Goal: Task Accomplishment & Management: Manage account settings

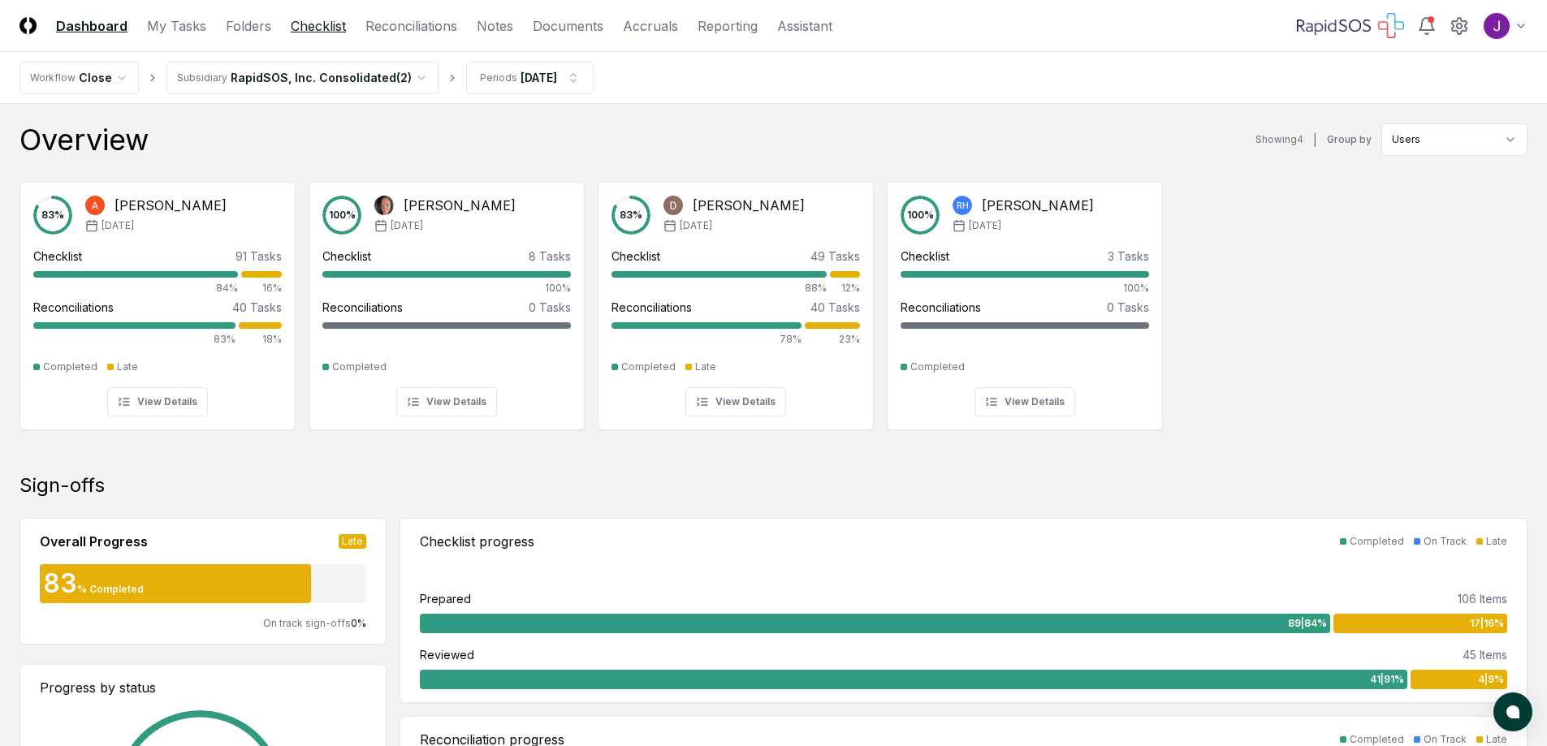
click at [315, 25] on link "Checklist" at bounding box center [318, 25] width 55 height 19
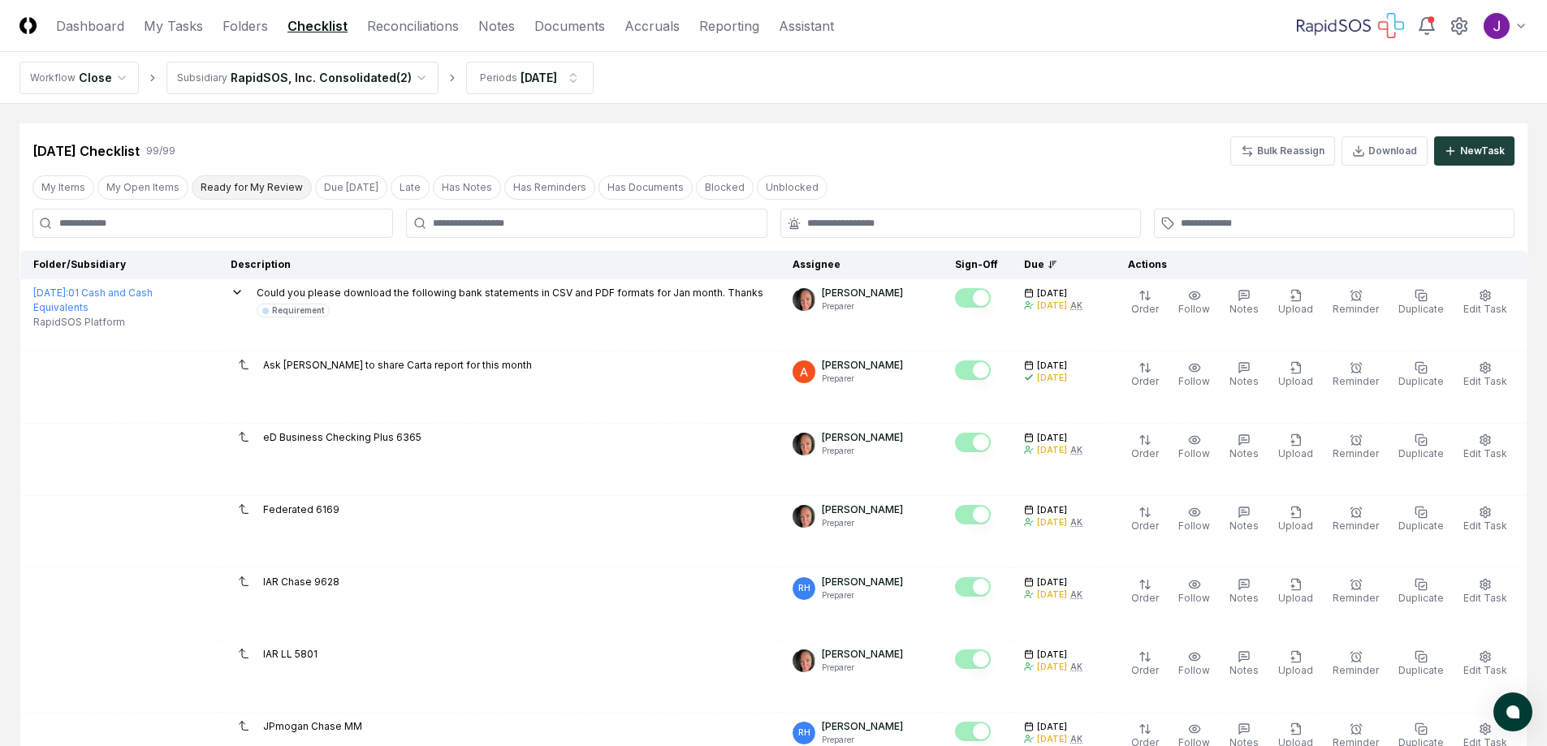
click at [223, 192] on button "Ready for My Review" at bounding box center [252, 187] width 120 height 24
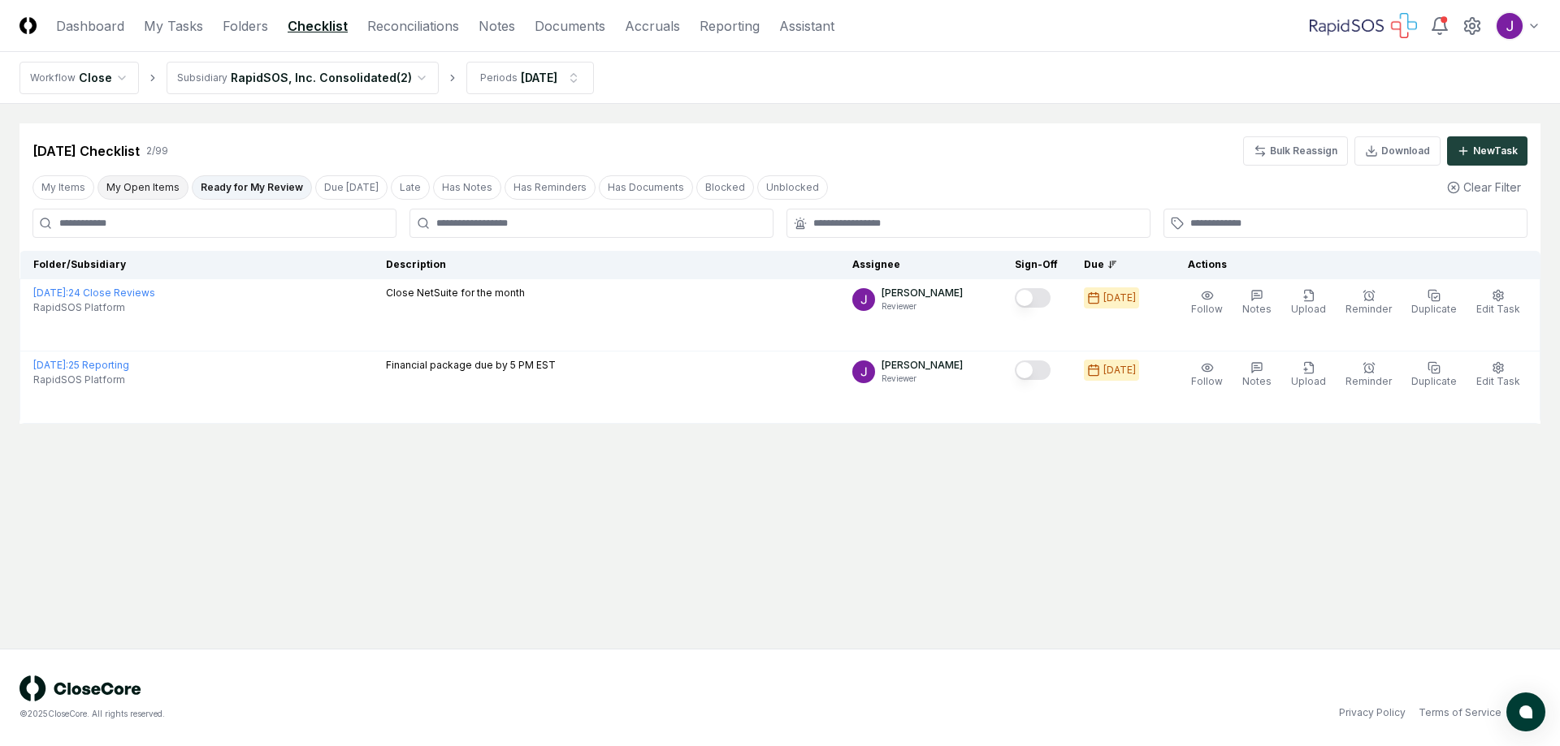
click at [160, 178] on button "My Open Items" at bounding box center [142, 187] width 91 height 24
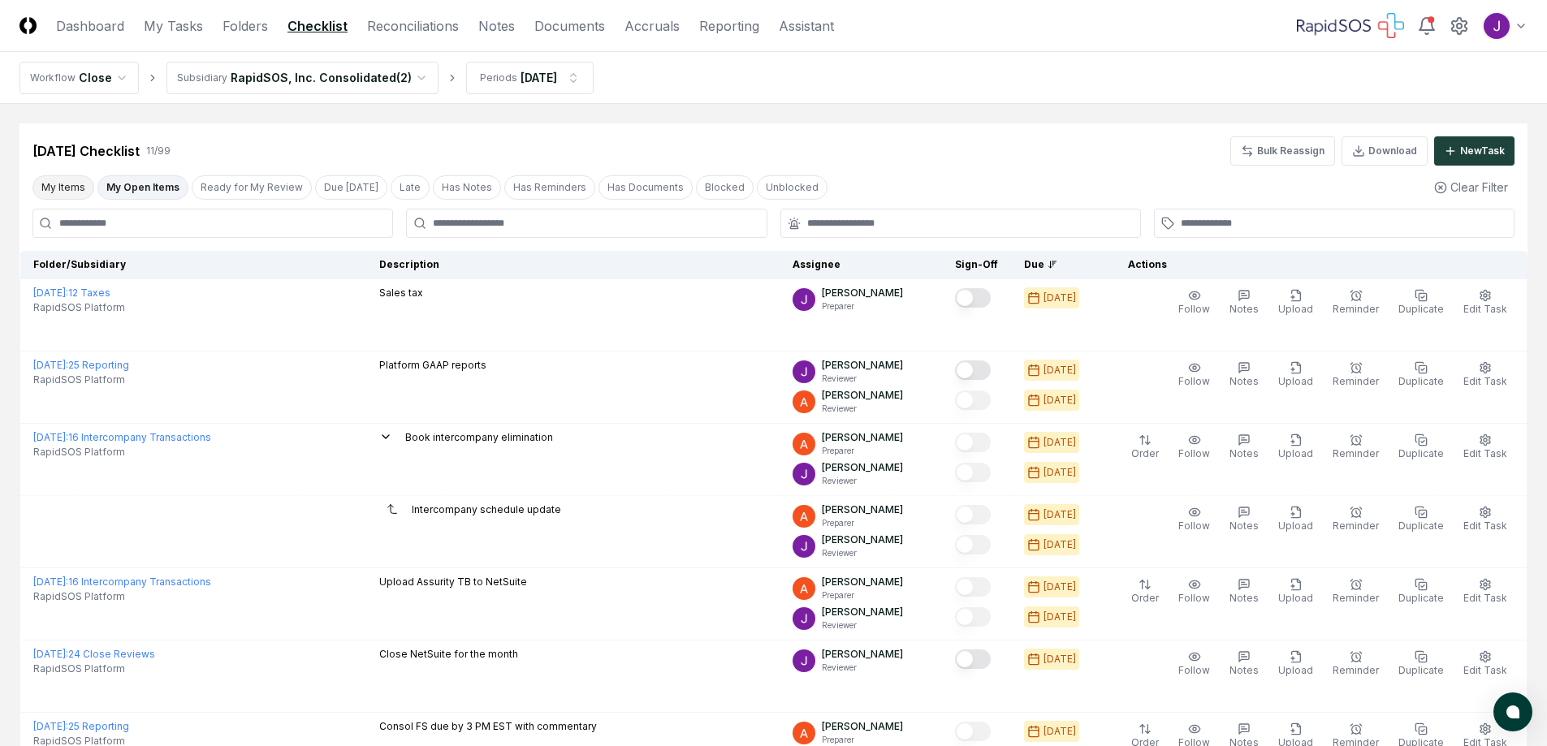
click at [67, 186] on button "My Items" at bounding box center [63, 187] width 62 height 24
